Goal: Information Seeking & Learning: Learn about a topic

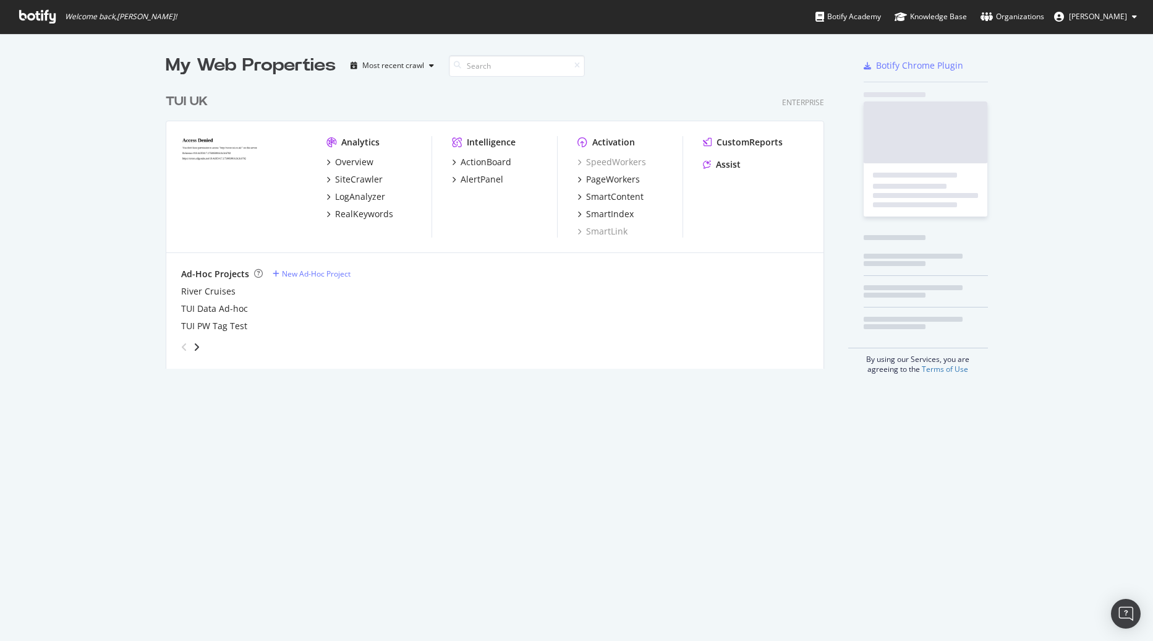
scroll to position [281, 659]
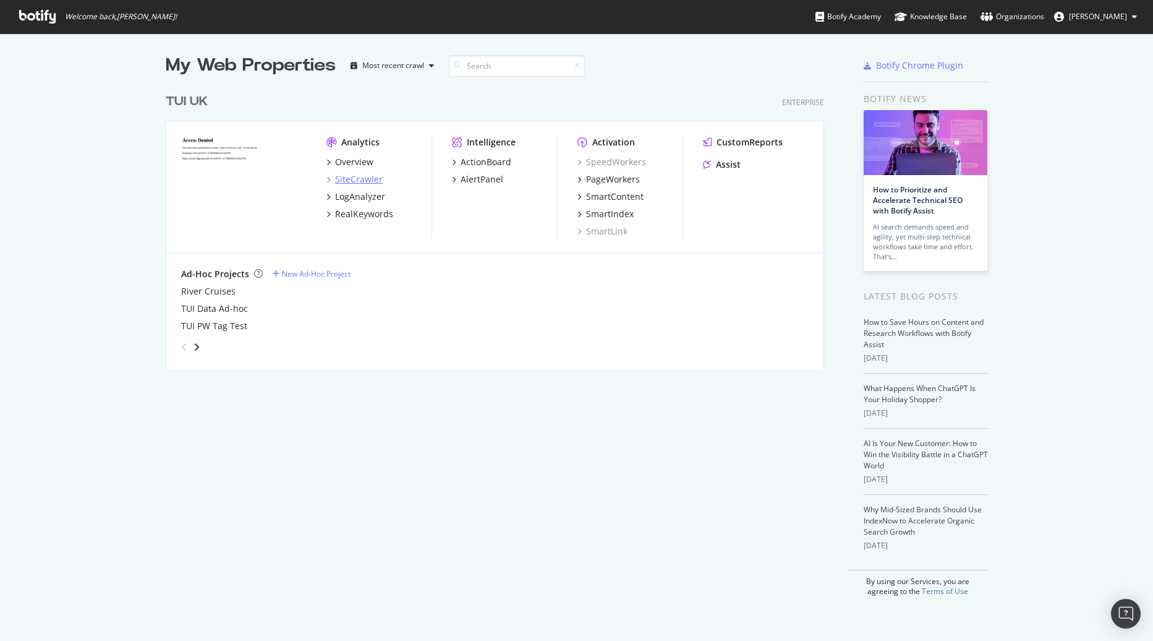
click at [356, 182] on div "SiteCrawler" at bounding box center [359, 179] width 48 height 12
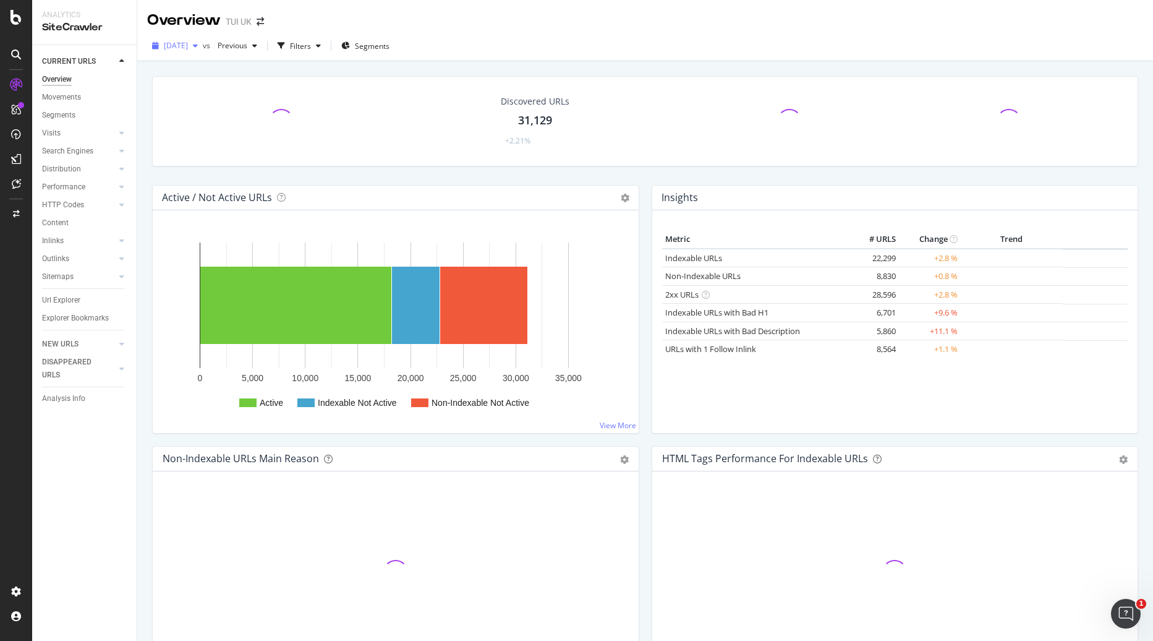
click at [194, 52] on div "[DATE]" at bounding box center [175, 45] width 56 height 19
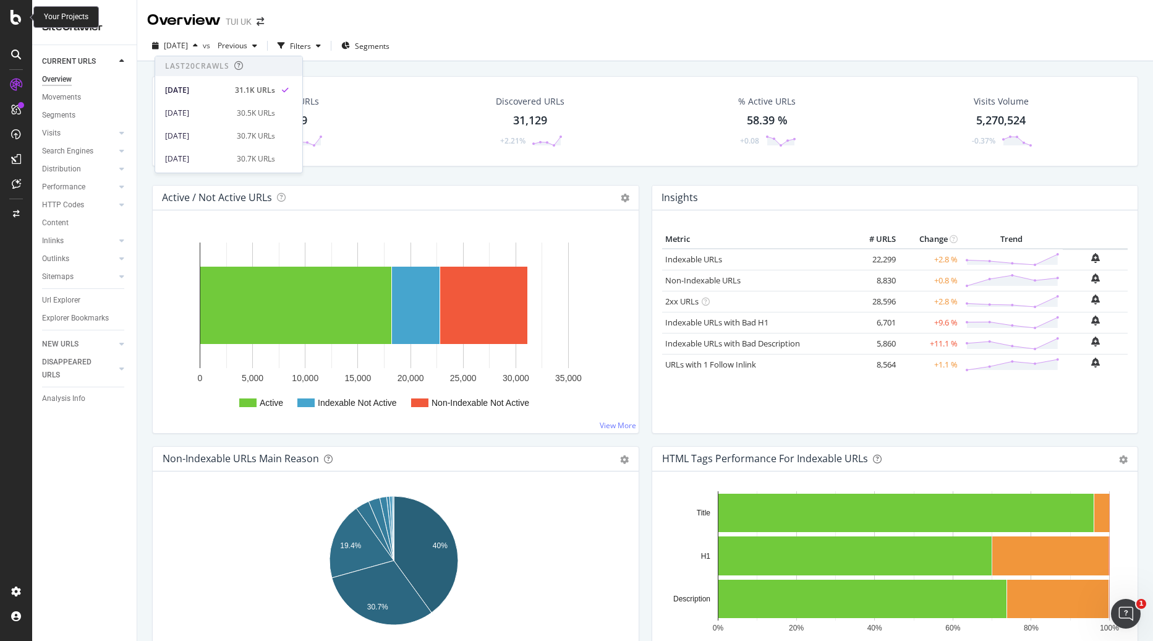
click at [12, 19] on icon at bounding box center [16, 17] width 11 height 15
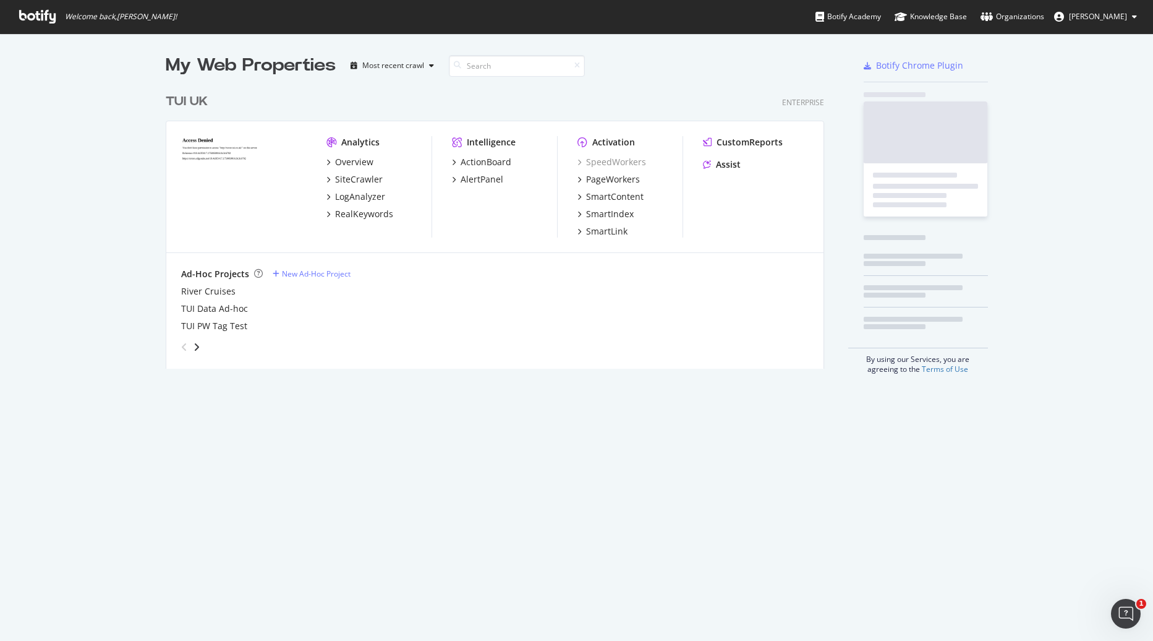
scroll to position [631, 1135]
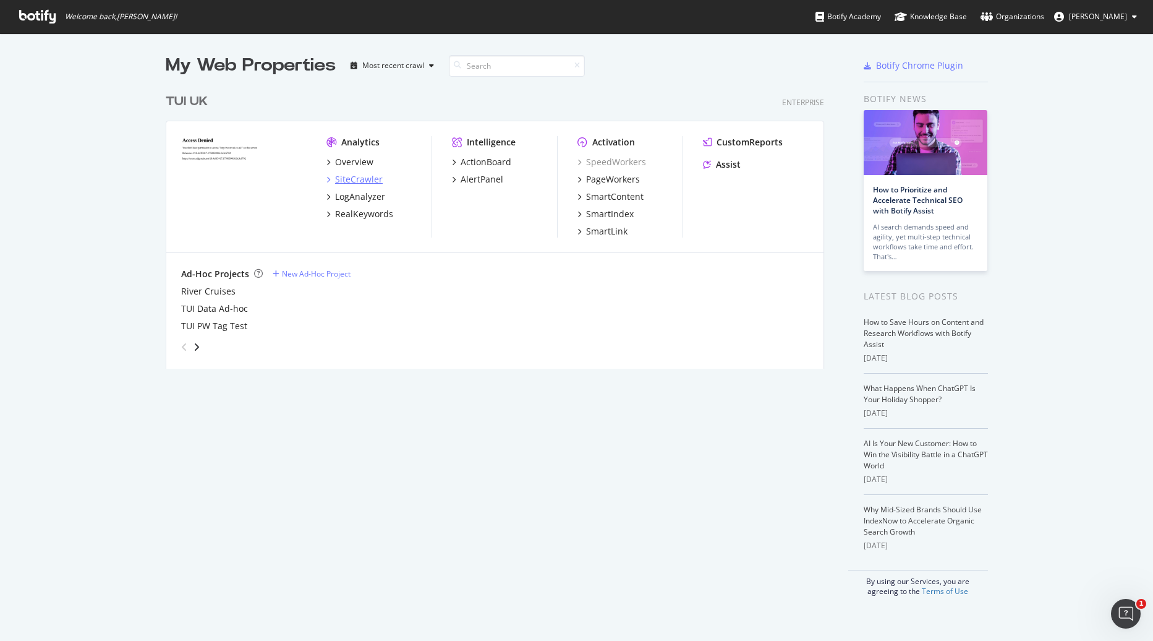
click at [337, 181] on div "SiteCrawler" at bounding box center [359, 179] width 48 height 12
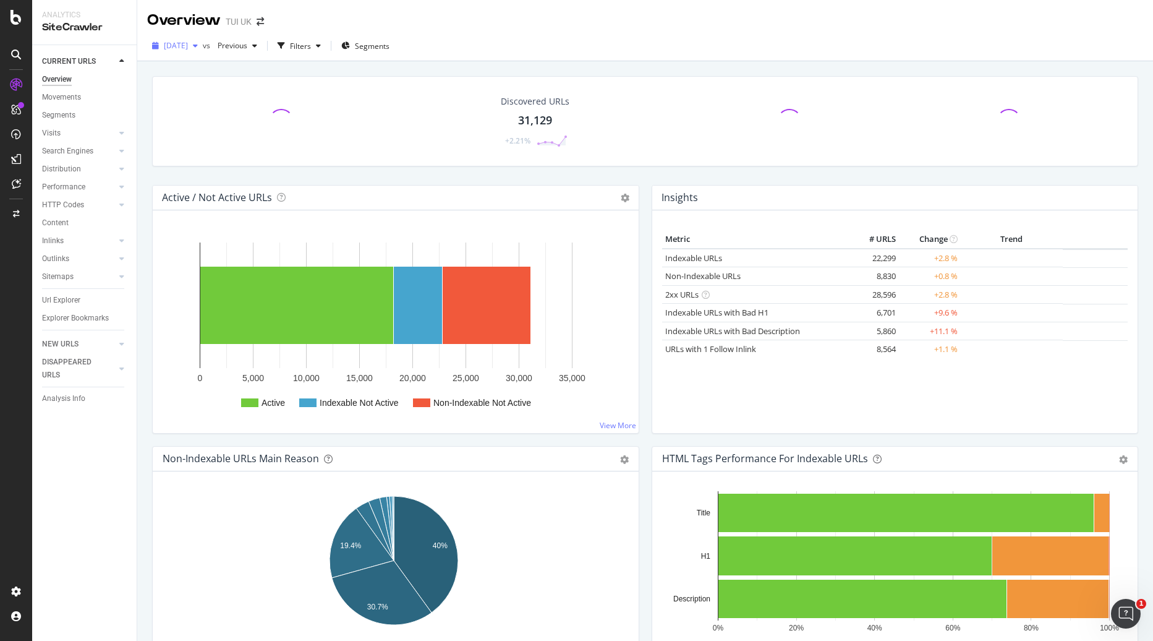
click at [188, 48] on span "[DATE]" at bounding box center [176, 45] width 24 height 11
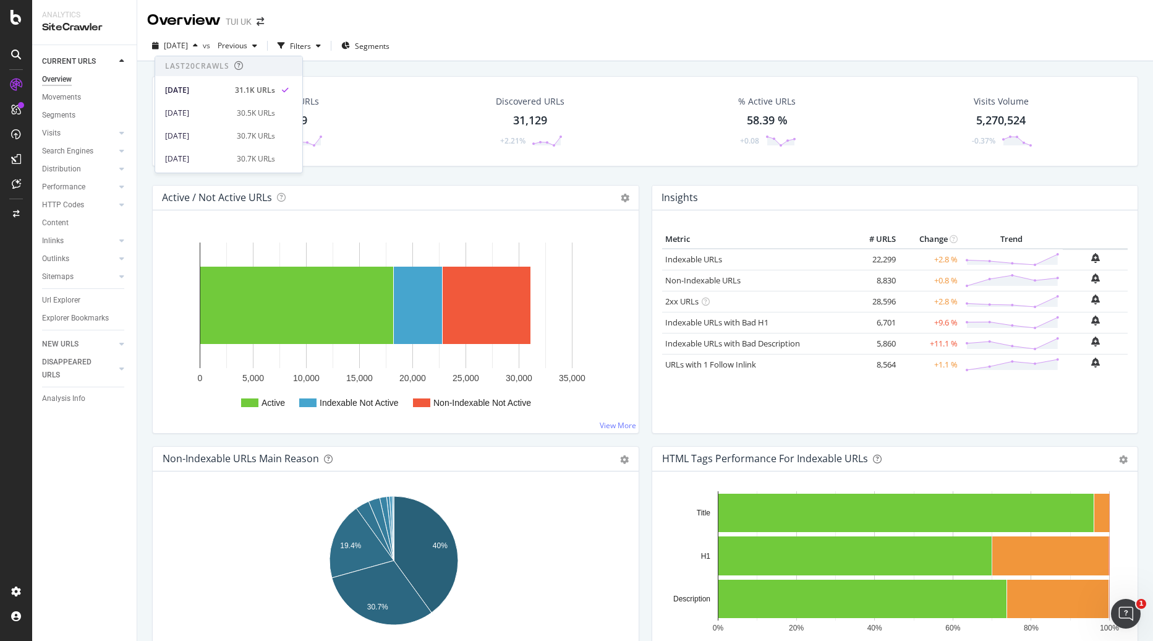
click at [629, 32] on div "2025 Sep. 11th vs Previous Filters Segments" at bounding box center [645, 46] width 1016 height 30
click at [56, 93] on div "Movements" at bounding box center [61, 97] width 39 height 13
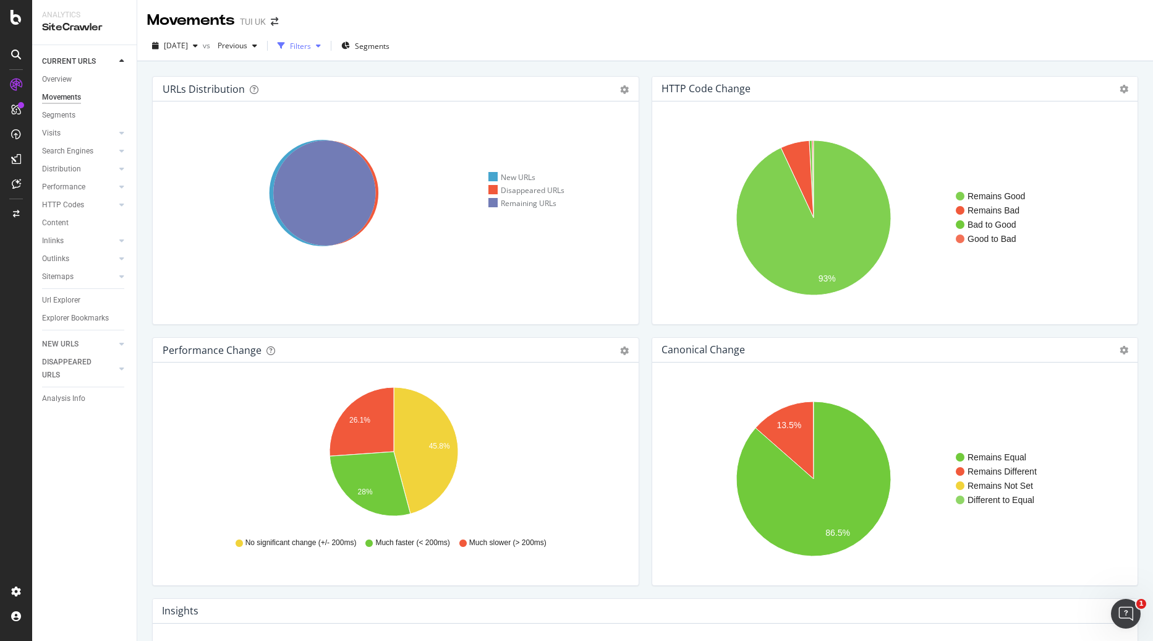
click at [326, 51] on div "Filters" at bounding box center [299, 45] width 53 height 19
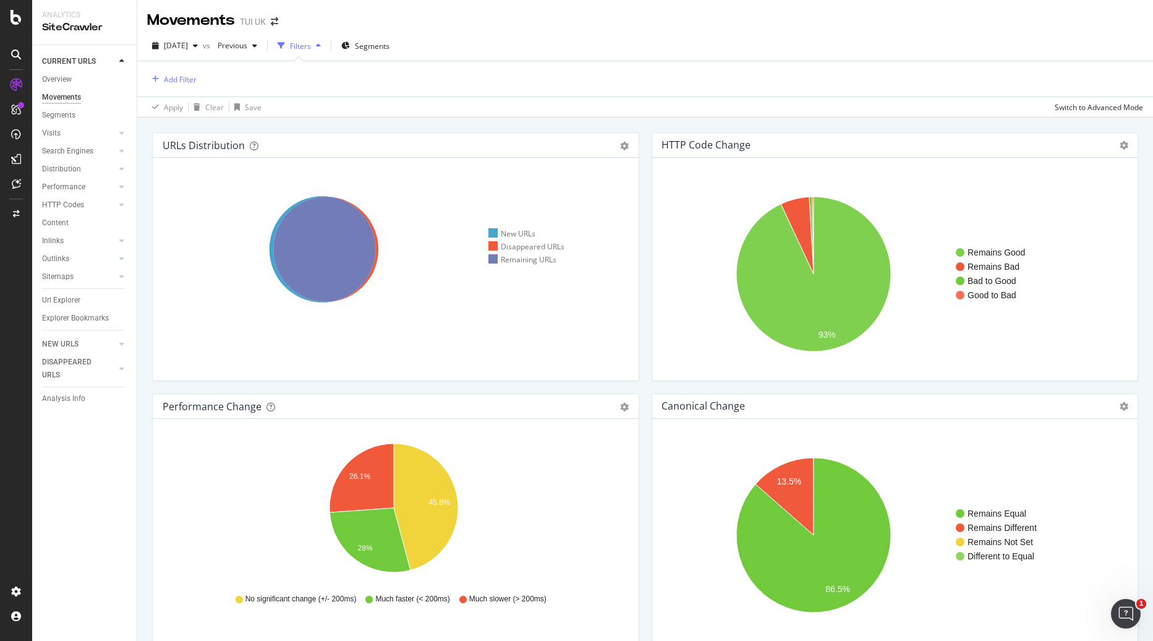
click at [326, 46] on div "button" at bounding box center [318, 45] width 15 height 7
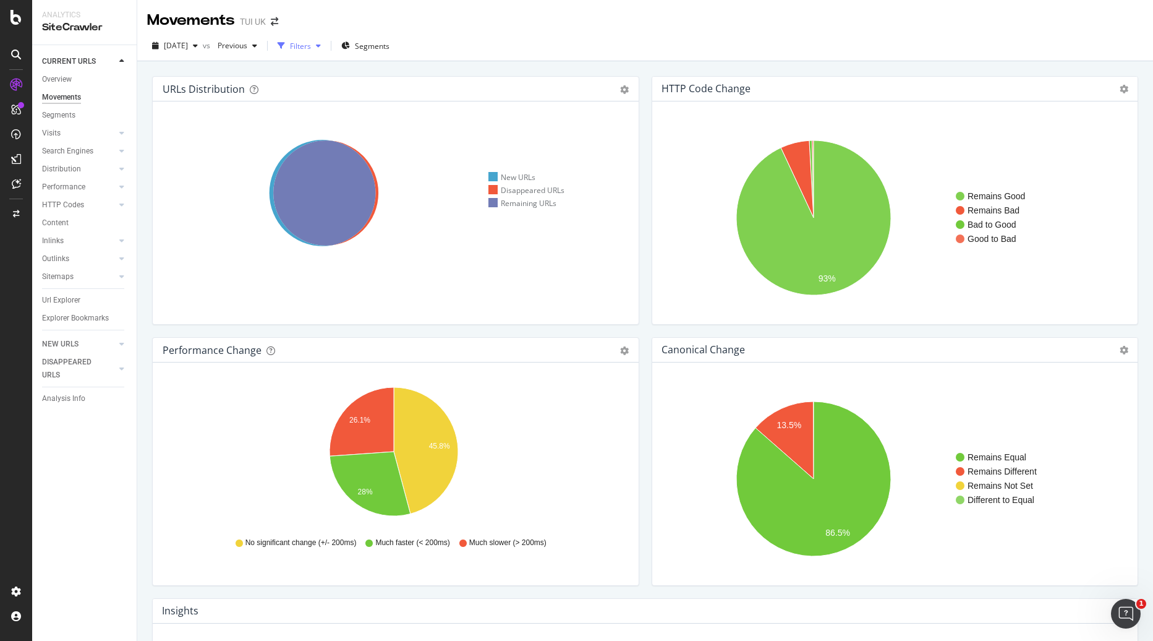
click at [326, 45] on div "button" at bounding box center [318, 45] width 15 height 7
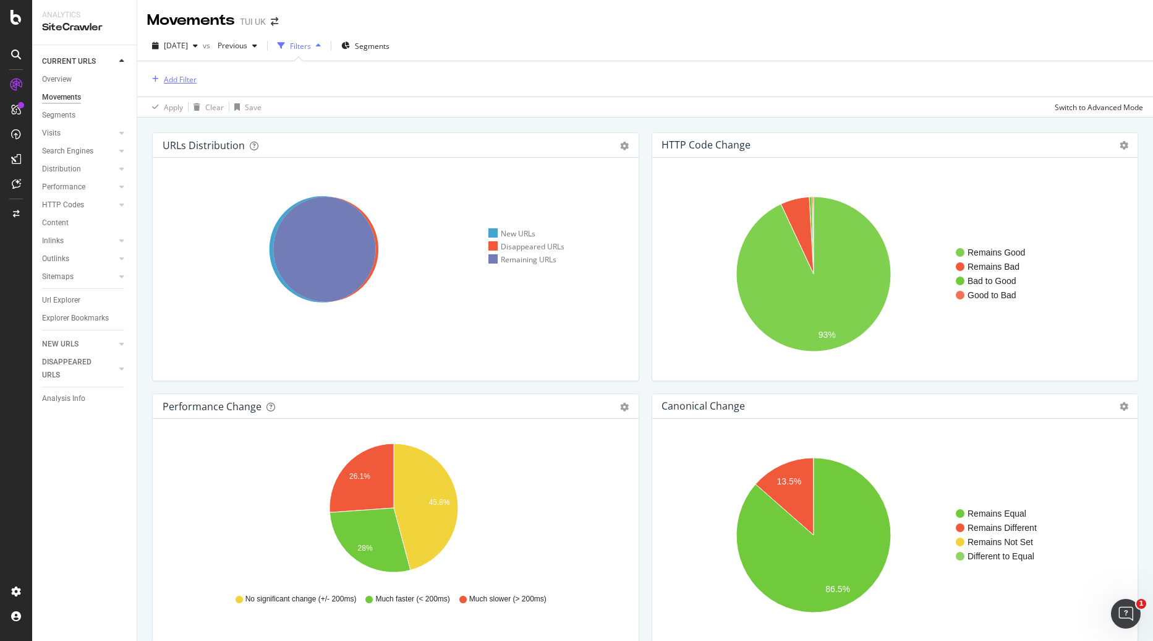
click at [179, 83] on div "Add Filter" at bounding box center [180, 79] width 33 height 11
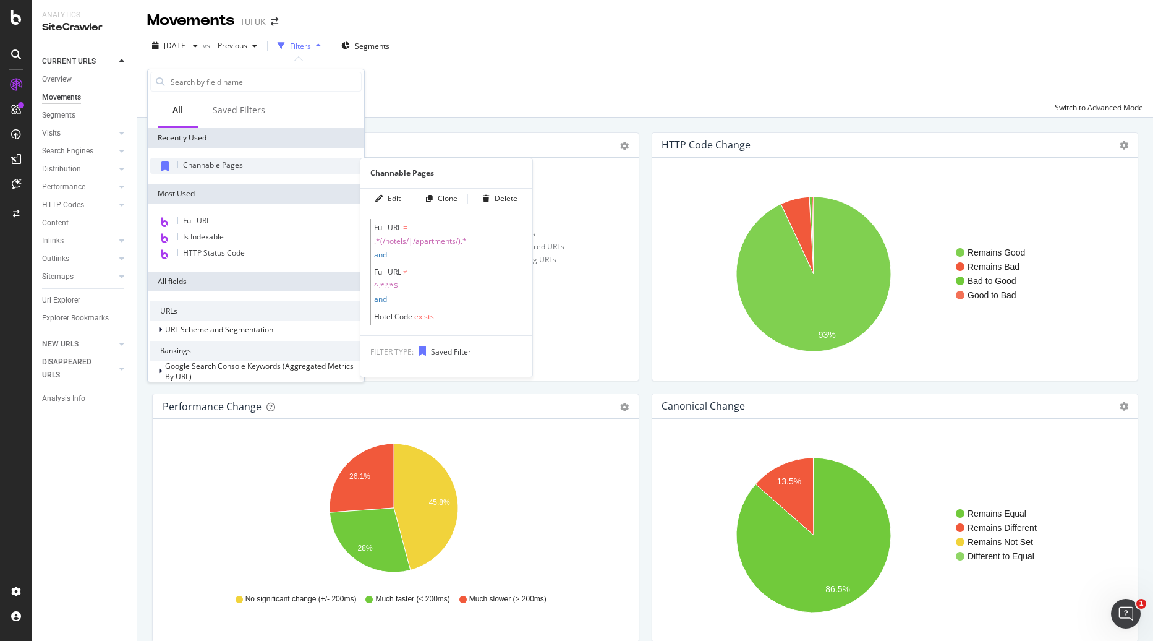
click at [216, 169] on span "Channable Pages" at bounding box center [213, 165] width 60 height 11
